Goal: Check status: Check status

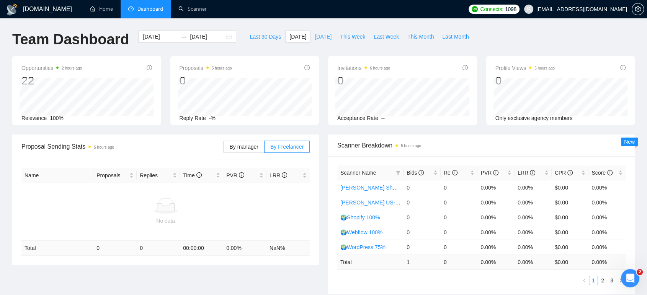
click at [315, 36] on span "[DATE]" at bounding box center [323, 37] width 17 height 8
type input "[DATE]"
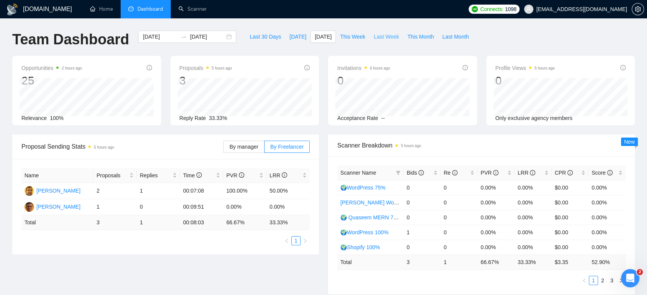
click at [387, 39] on span "Last Week" at bounding box center [386, 37] width 25 height 8
click at [412, 37] on span "This Month" at bounding box center [420, 37] width 26 height 8
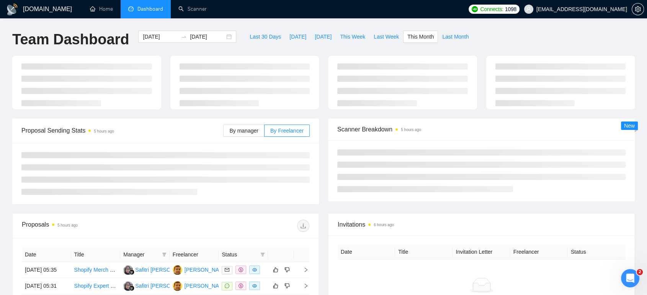
type input "[DATE]"
